Goal: Find specific page/section: Find specific page/section

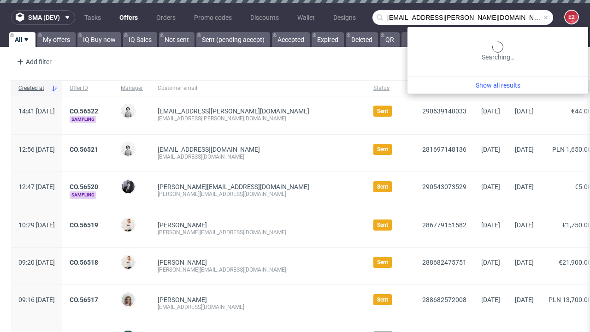
type input "[EMAIL_ADDRESS][PERSON_NAME][DOMAIN_NAME]"
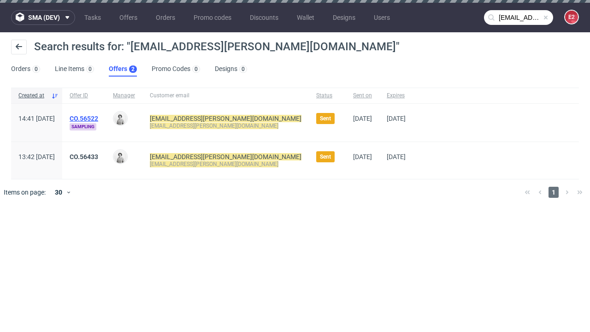
click at [123, 69] on link "Offers 2" at bounding box center [123, 69] width 28 height 15
click at [98, 118] on link "CO.56522" at bounding box center [84, 118] width 29 height 7
